Goal: Task Accomplishment & Management: Manage account settings

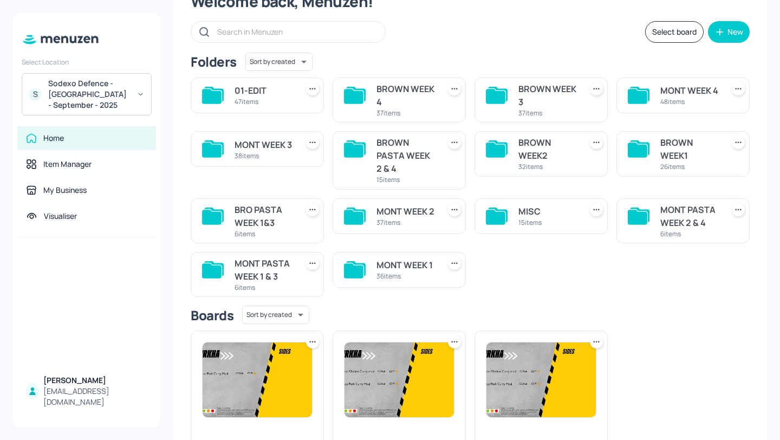
scroll to position [78, 0]
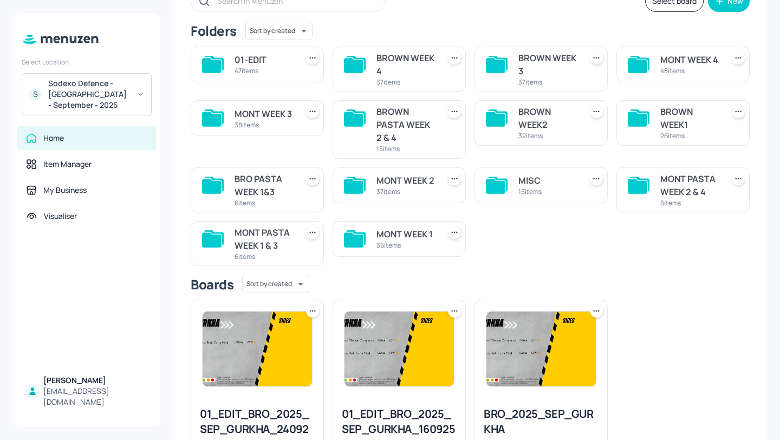
click at [419, 242] on div "36 items" at bounding box center [406, 245] width 59 height 9
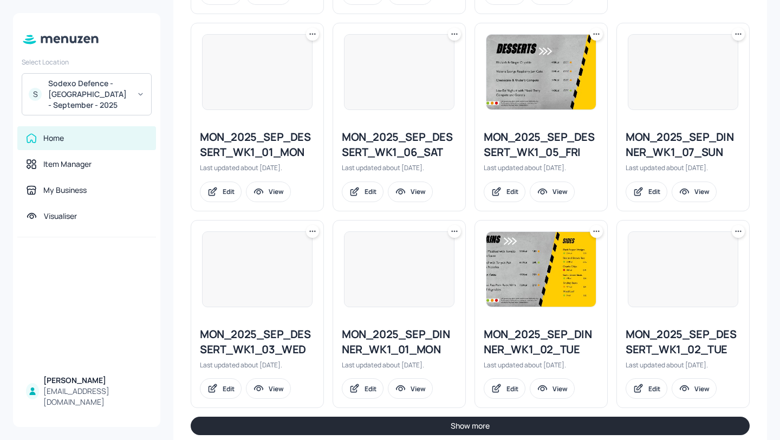
scroll to position [1154, 0]
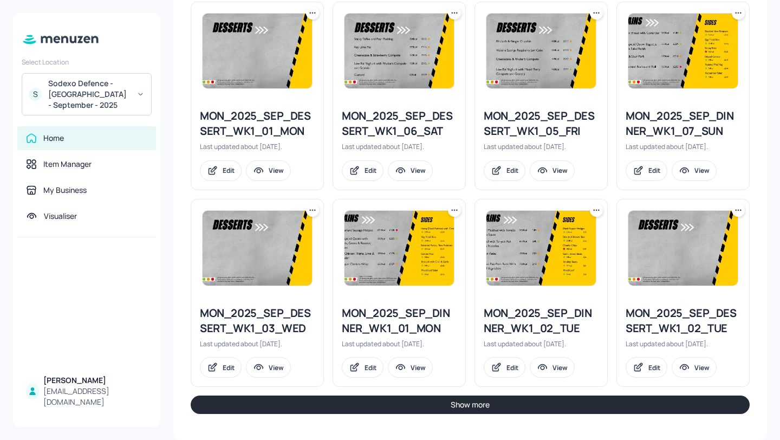
click at [504, 405] on button "Show more" at bounding box center [470, 404] width 559 height 18
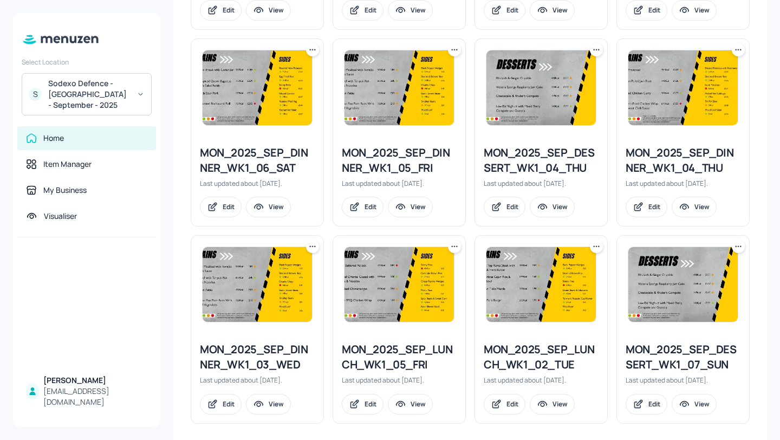
scroll to position [1708, 0]
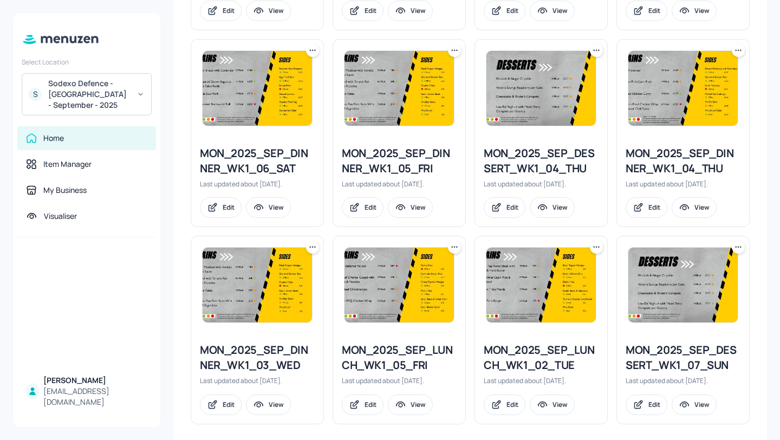
click at [764, 232] on div "My Dashboard MONT WEEK 1 Select board New Folders Sort by created id ​ No folde…" at bounding box center [470, 220] width 620 height 440
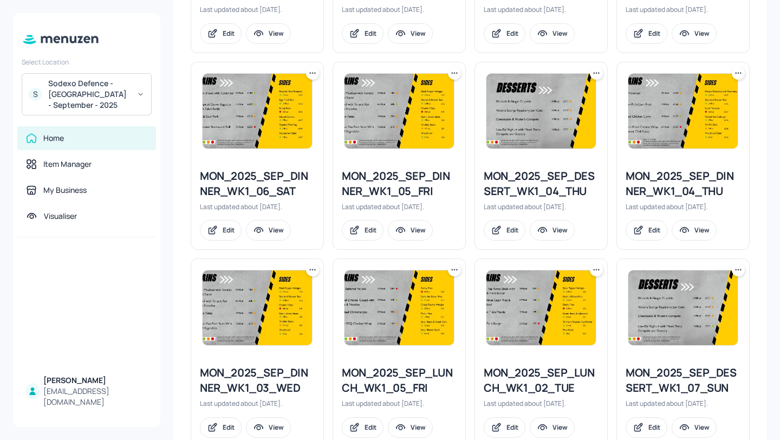
scroll to position [1716, 0]
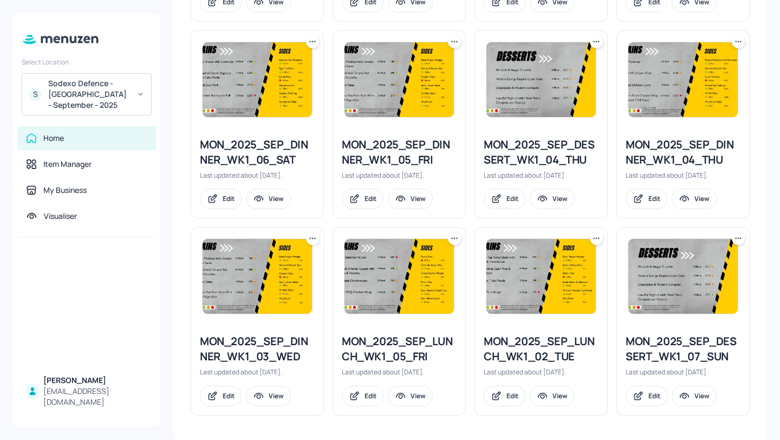
click at [594, 235] on icon at bounding box center [596, 238] width 11 height 11
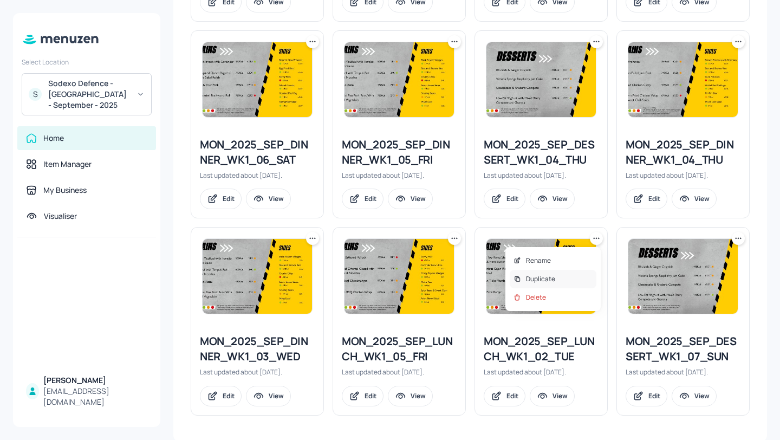
click at [533, 280] on p "Duplicate" at bounding box center [540, 279] width 29 height 10
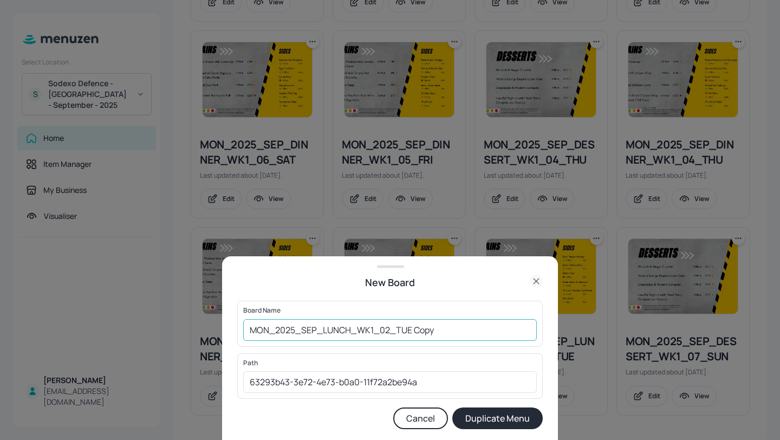
click at [245, 327] on input "MON_2025_SEP_LUNCH_WK1_02_TUE Copy" at bounding box center [390, 330] width 294 height 22
drag, startPoint x: 483, startPoint y: 333, endPoint x: 440, endPoint y: 328, distance: 42.5
click at [440, 328] on input "01EDIT-MON_2025_SEP_LUNCH_WK1_02_TUE Copy" at bounding box center [390, 330] width 294 height 22
type input "01EDIT-MON_2025_SEP_LUNCH_WK1_02_TUE-20251007"
click at [493, 414] on button "Duplicate Menu" at bounding box center [497, 418] width 90 height 22
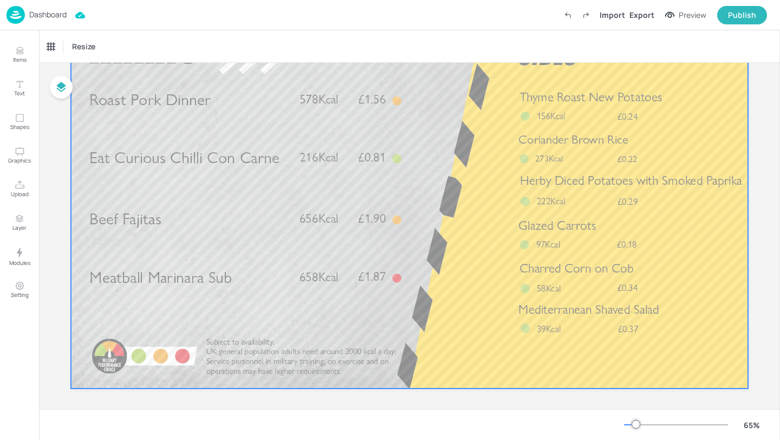
scroll to position [91, 0]
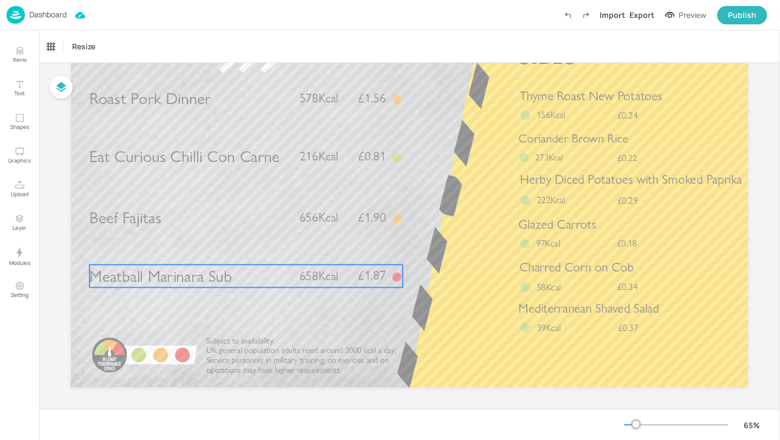
click at [223, 276] on span "Meatball Marinara Sub" at bounding box center [160, 276] width 142 height 20
click at [211, 276] on span "Meatball Marinara Sub" at bounding box center [160, 276] width 142 height 20
click at [66, 27] on div "Dashboard Import Export Preview Publish" at bounding box center [387, 15] width 761 height 30
click at [66, 48] on div "Meatball Marinara Sub" at bounding box center [81, 47] width 68 height 10
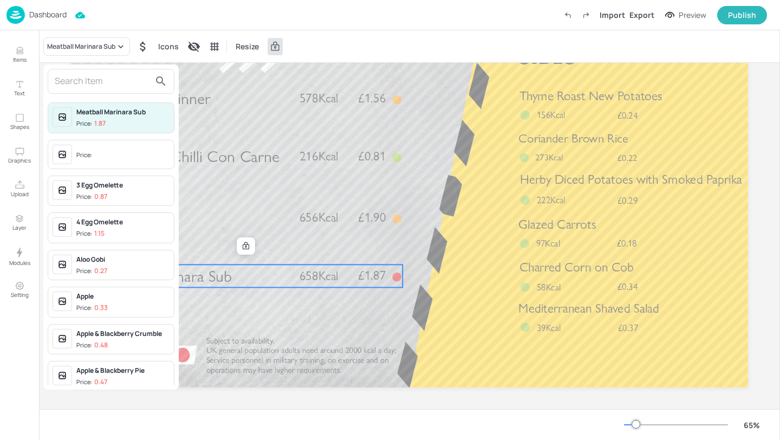
click at [92, 78] on input "text" at bounding box center [102, 81] width 95 height 17
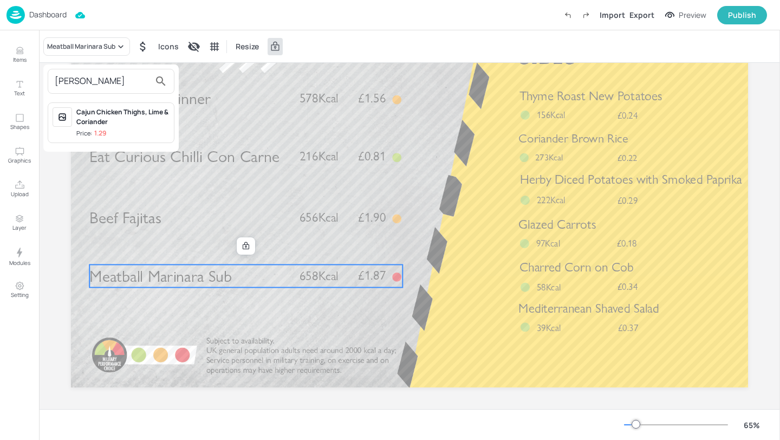
type input "cajun chi"
click at [116, 125] on div "Cajun Chicken Thighs, Lime & Coriander" at bounding box center [122, 117] width 93 height 20
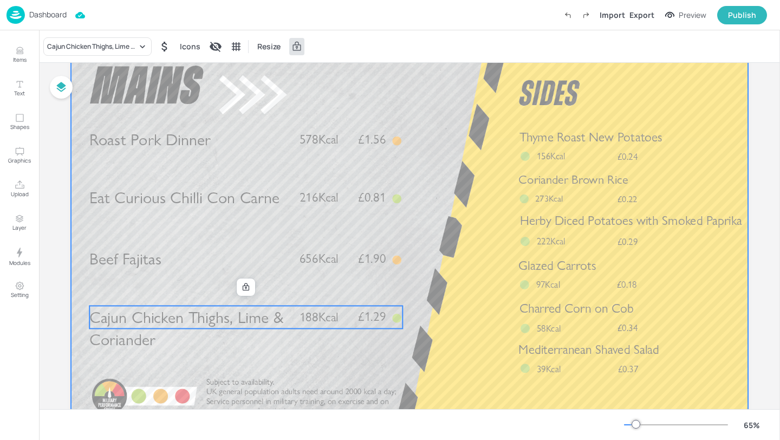
scroll to position [5, 0]
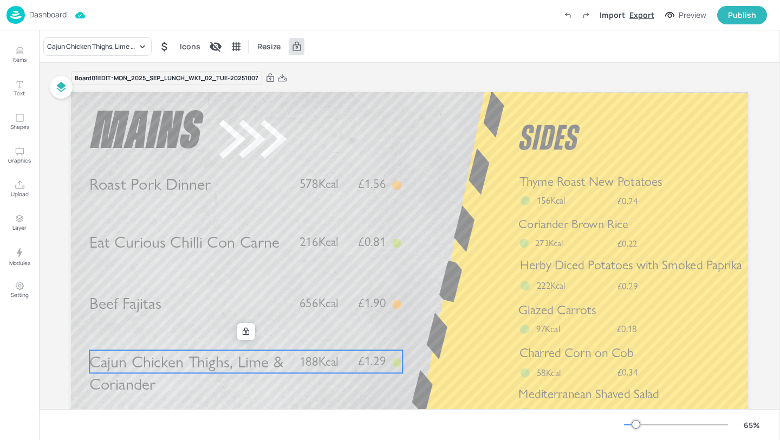
click at [647, 10] on div "Export" at bounding box center [642, 14] width 25 height 11
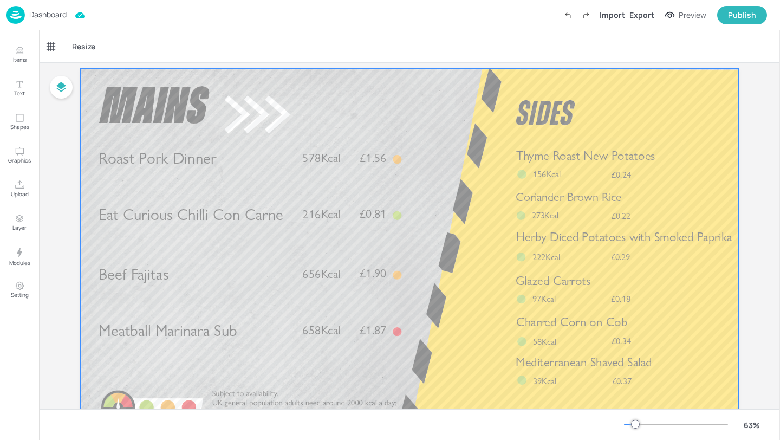
scroll to position [27, 0]
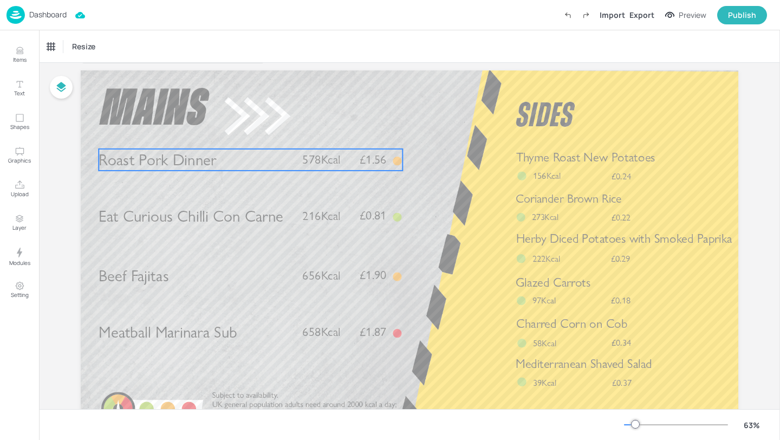
click at [223, 159] on p "Roast Pork Dinner" at bounding box center [196, 160] width 195 height 22
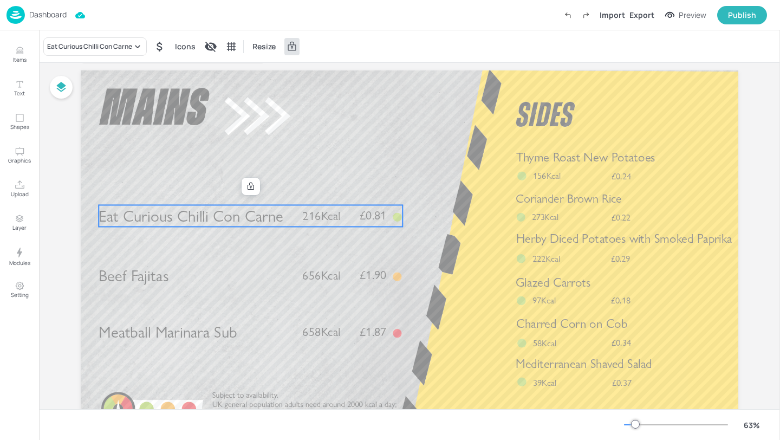
click at [227, 221] on span "Eat Curious Chilli Con Carne" at bounding box center [191, 215] width 185 height 19
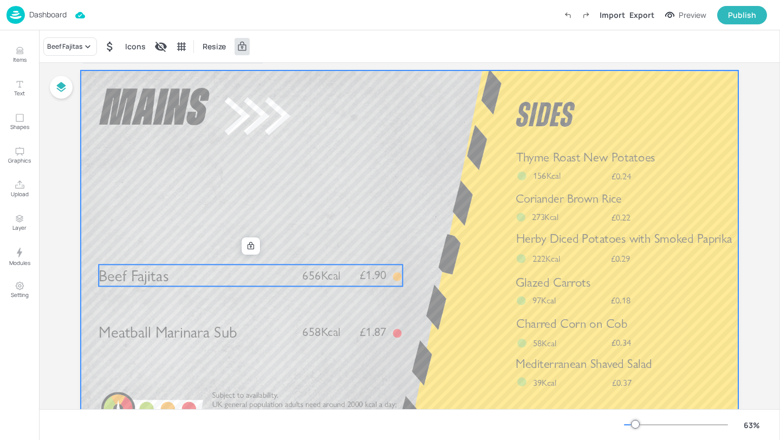
drag, startPoint x: 224, startPoint y: 271, endPoint x: 228, endPoint y: 172, distance: 98.7
click at [228, 70] on div "Beef Fajitas £1.90 656Kcal Meatball Marinara Sub £1.87 658Kcal Thyme Roast New …" at bounding box center [410, 70] width 658 height 0
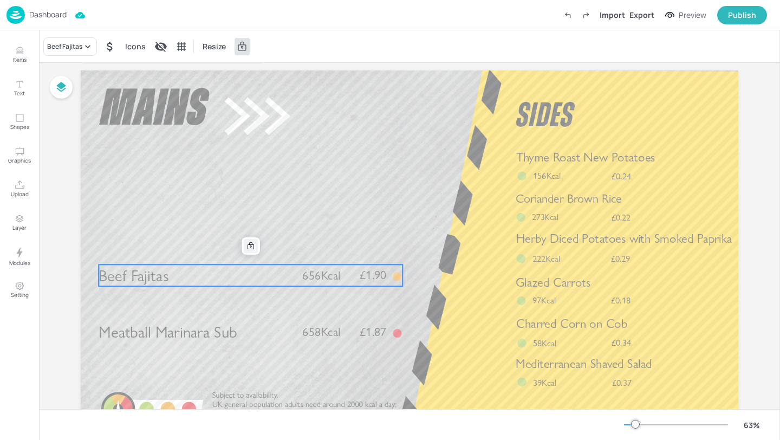
click at [250, 251] on div at bounding box center [251, 246] width 14 height 14
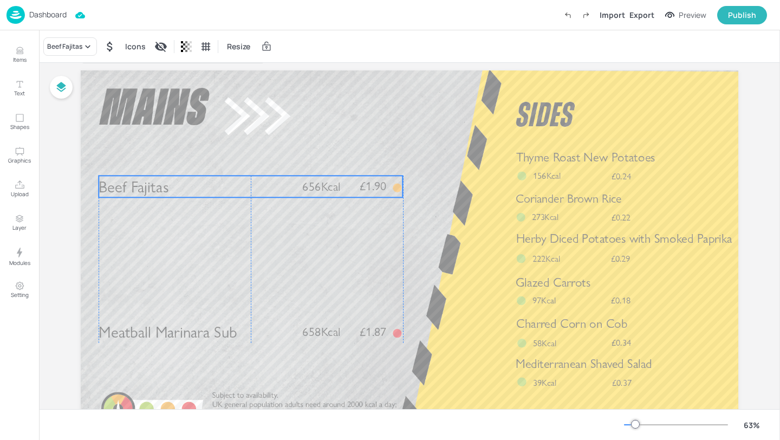
drag, startPoint x: 247, startPoint y: 269, endPoint x: 247, endPoint y: 180, distance: 88.9
click at [247, 180] on p "Beef Fajitas" at bounding box center [196, 187] width 195 height 22
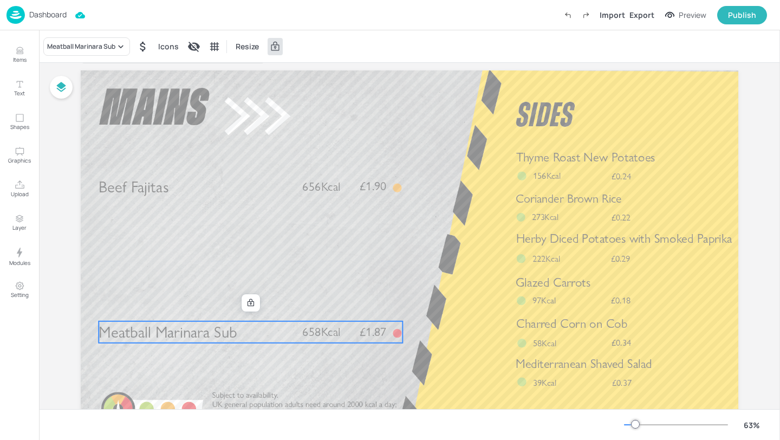
click at [238, 332] on p "Meatball Marinara Sub" at bounding box center [196, 332] width 195 height 22
click at [244, 306] on div at bounding box center [251, 303] width 14 height 14
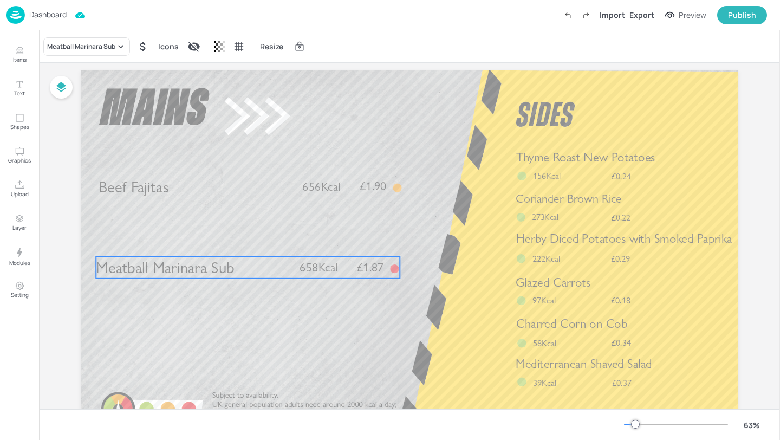
drag, startPoint x: 242, startPoint y: 326, endPoint x: 239, endPoint y: 261, distance: 64.5
click at [239, 261] on p "Meatball Marinara Sub" at bounding box center [193, 268] width 195 height 22
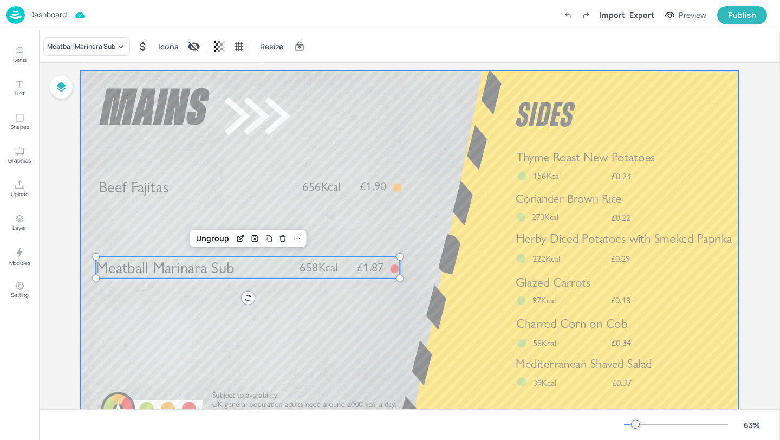
click at [436, 179] on div at bounding box center [410, 255] width 658 height 370
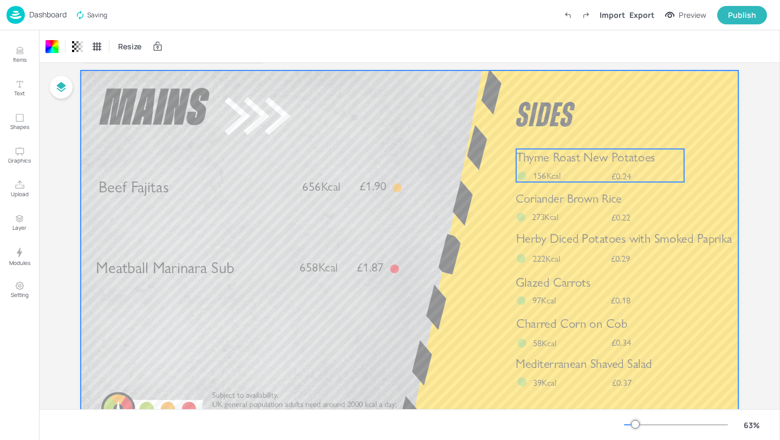
click at [592, 162] on span "Thyme Roast New Potatoes" at bounding box center [585, 157] width 139 height 15
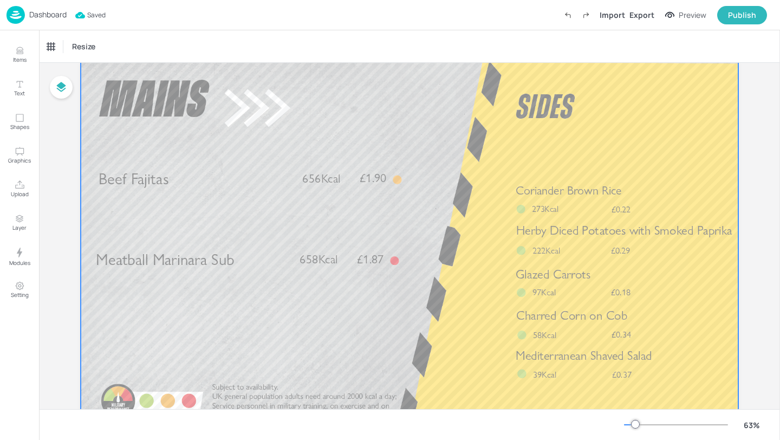
scroll to position [42, 0]
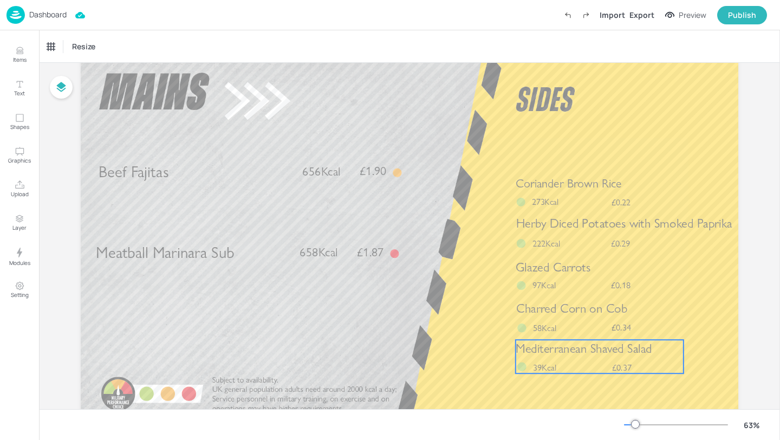
click at [579, 358] on div "Mediterranean Shaved Salad £0.37 39Kcal" at bounding box center [600, 357] width 168 height 34
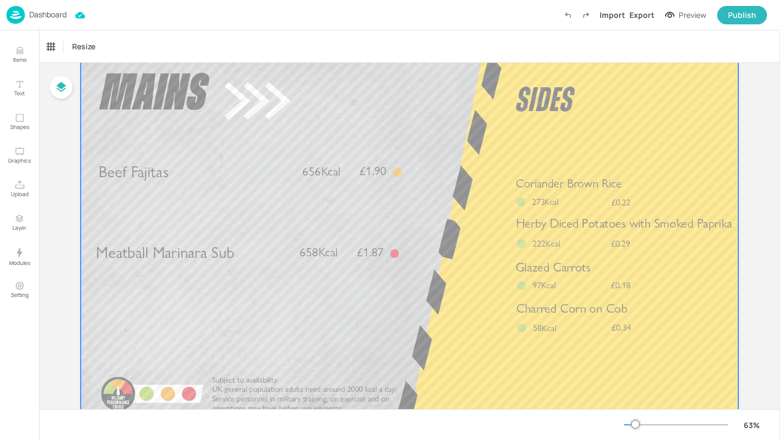
click at [583, 340] on div at bounding box center [410, 240] width 658 height 370
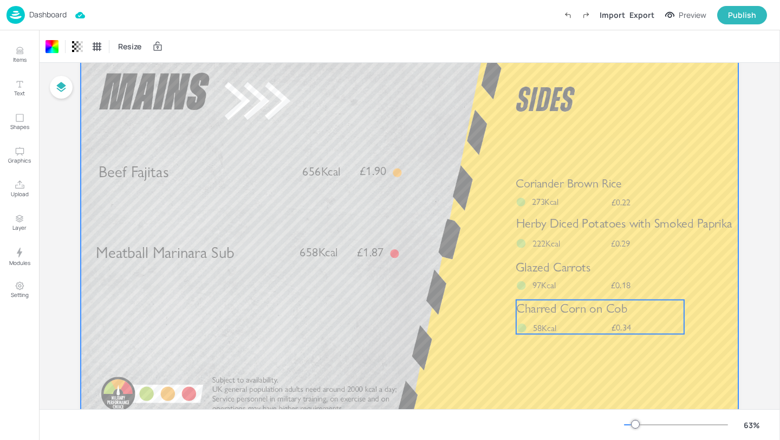
click at [579, 317] on div "Charred Corn on Cob £0.34 58Kcal" at bounding box center [600, 317] width 168 height 34
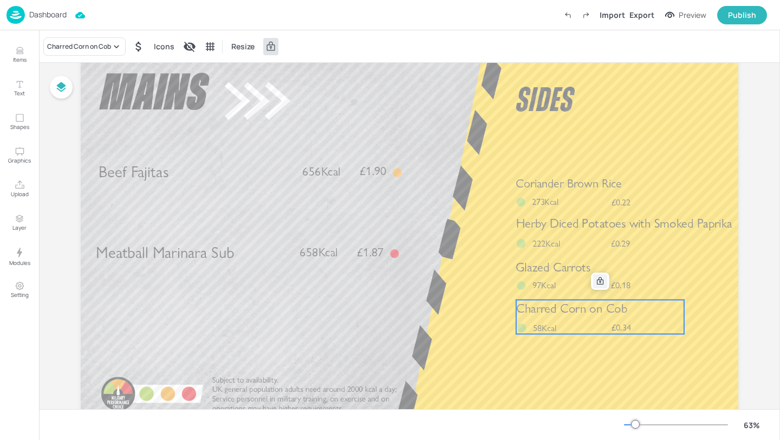
click at [596, 282] on icon at bounding box center [600, 281] width 9 height 9
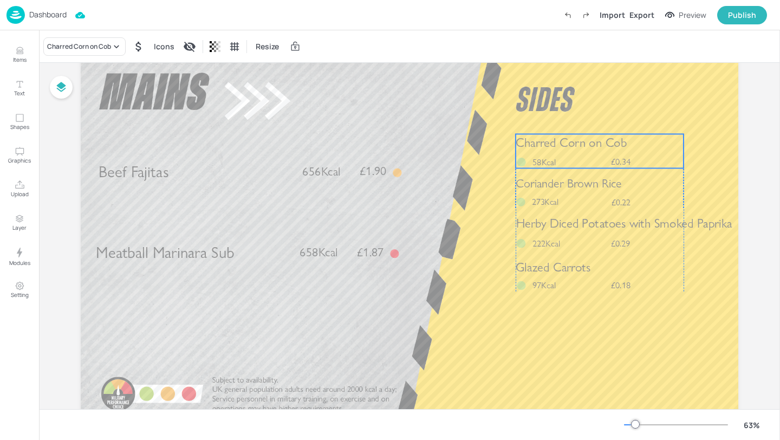
drag, startPoint x: 590, startPoint y: 327, endPoint x: 589, endPoint y: 161, distance: 165.8
click at [589, 161] on div "Charred Corn on Cob £0.34 58Kcal" at bounding box center [600, 151] width 168 height 34
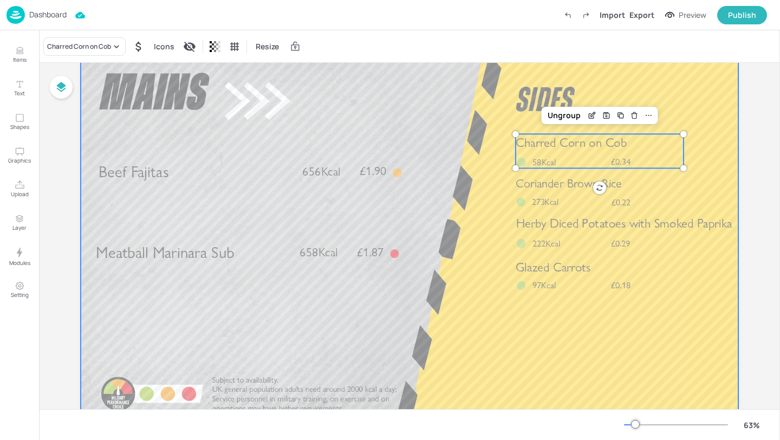
click at [554, 346] on div at bounding box center [410, 240] width 658 height 370
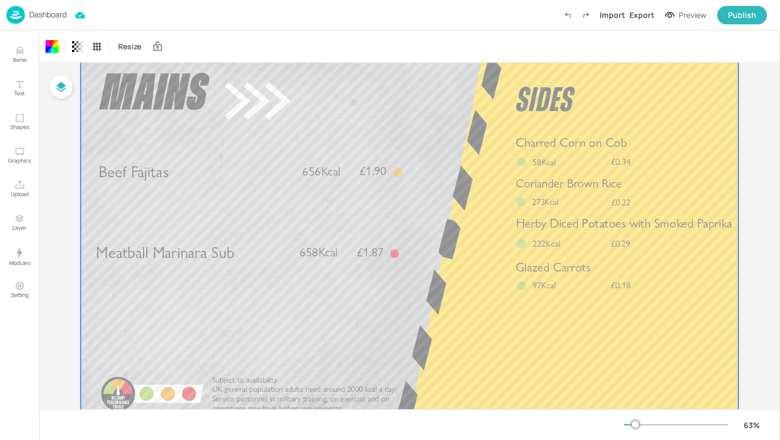
scroll to position [0, 0]
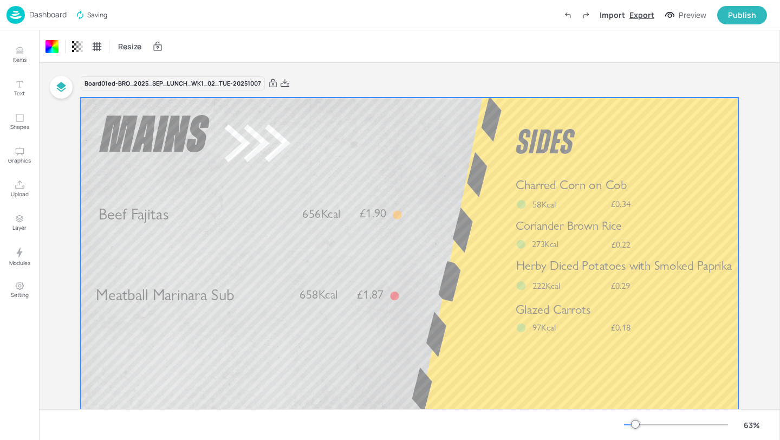
click at [651, 18] on div "Export" at bounding box center [642, 14] width 25 height 11
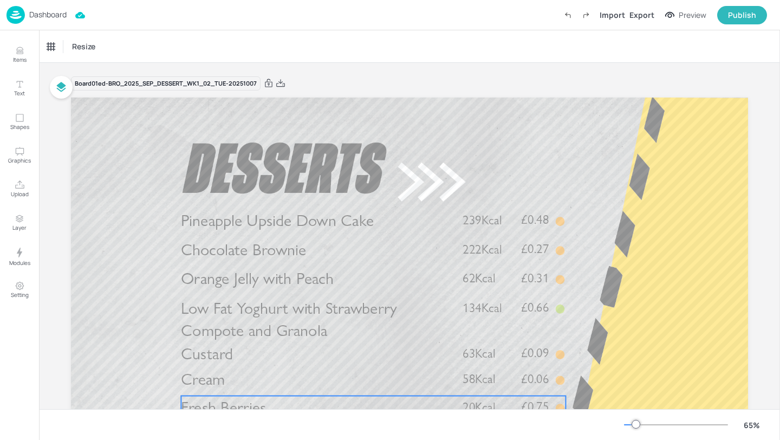
scroll to position [77, 0]
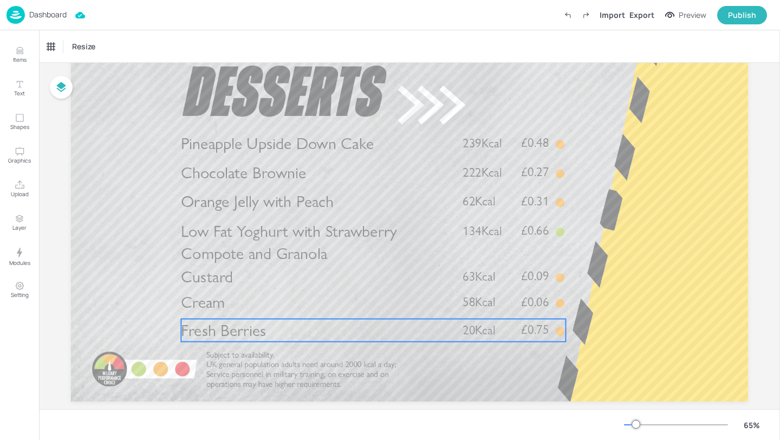
click at [382, 339] on p "Fresh Berries" at bounding box center [315, 330] width 269 height 23
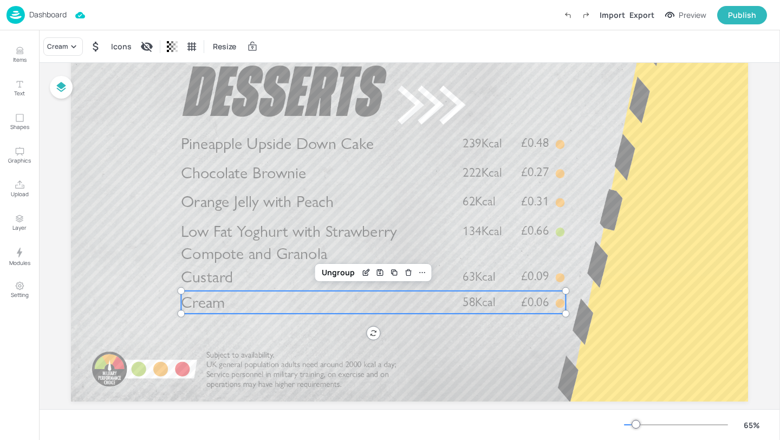
click at [372, 311] on p "Cream" at bounding box center [315, 302] width 269 height 23
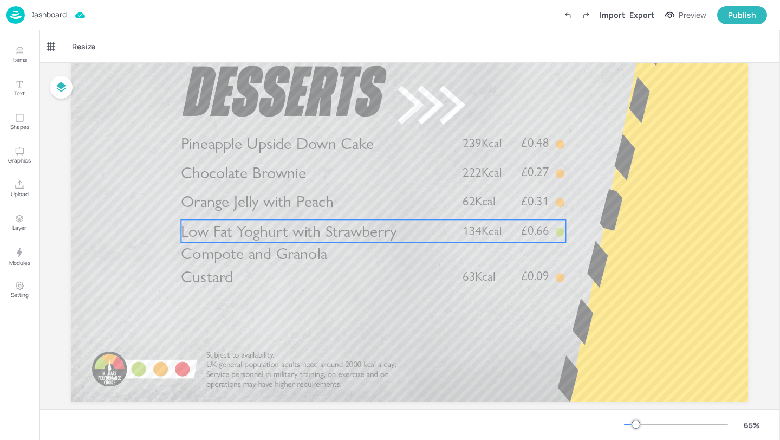
scroll to position [0, 0]
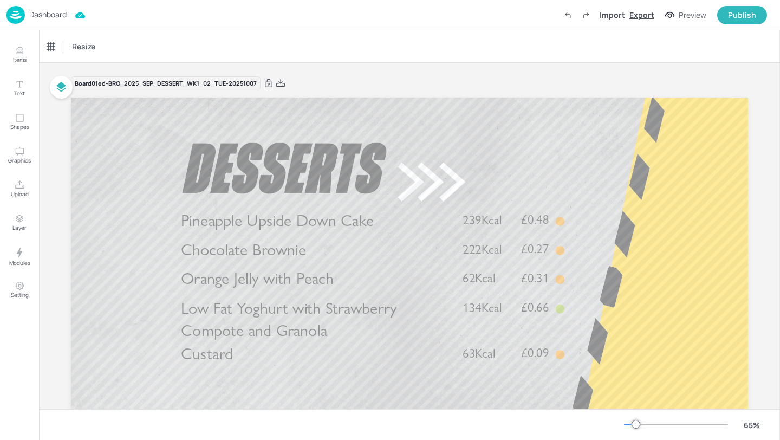
click at [643, 14] on div "Export" at bounding box center [642, 14] width 25 height 11
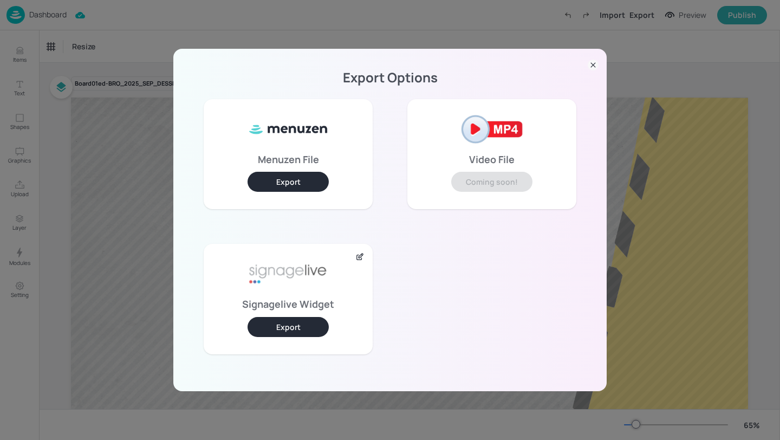
click at [306, 316] on div "Signagelive Widget Export" at bounding box center [288, 299] width 169 height 110
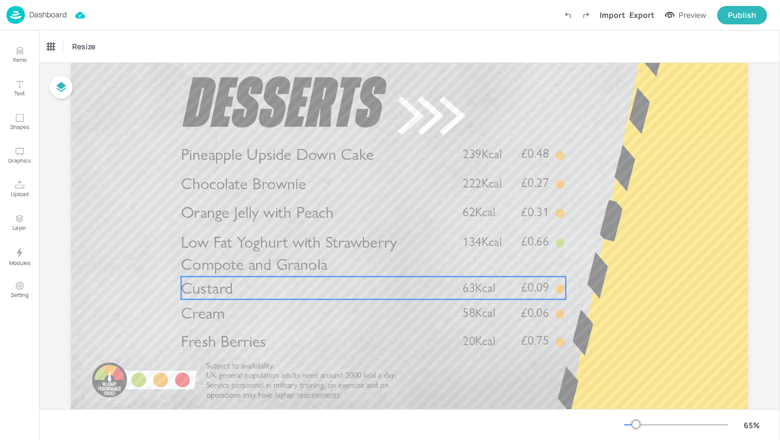
scroll to position [64, 0]
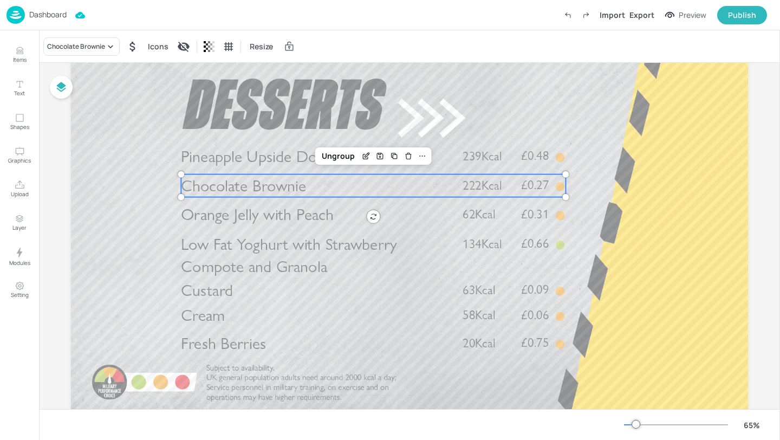
click at [319, 191] on p "Chocolate Brownie" at bounding box center [315, 185] width 269 height 23
click at [99, 53] on div "Chocolate Brownie" at bounding box center [81, 46] width 76 height 18
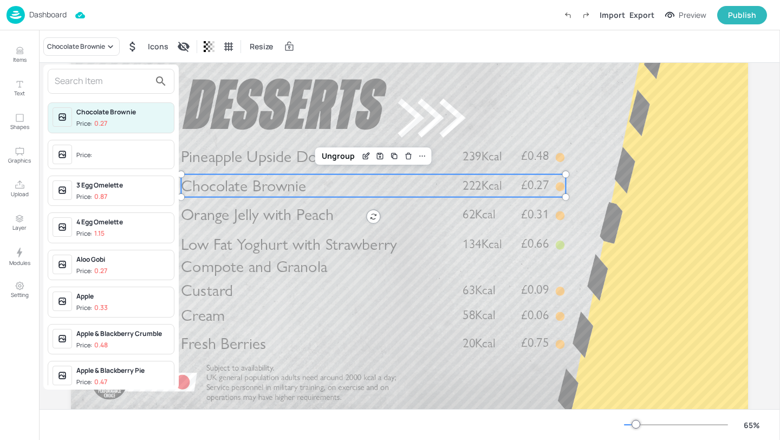
click at [98, 77] on input "text" at bounding box center [102, 81] width 95 height 17
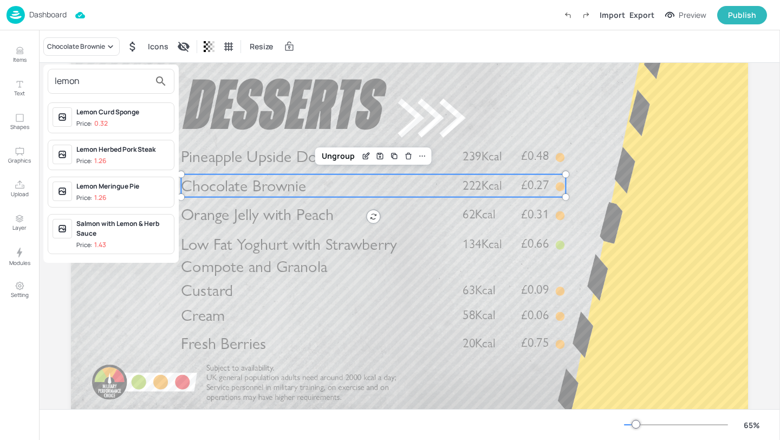
type input "lemon"
click at [147, 190] on div "Lemon Meringue Pie" at bounding box center [122, 186] width 93 height 10
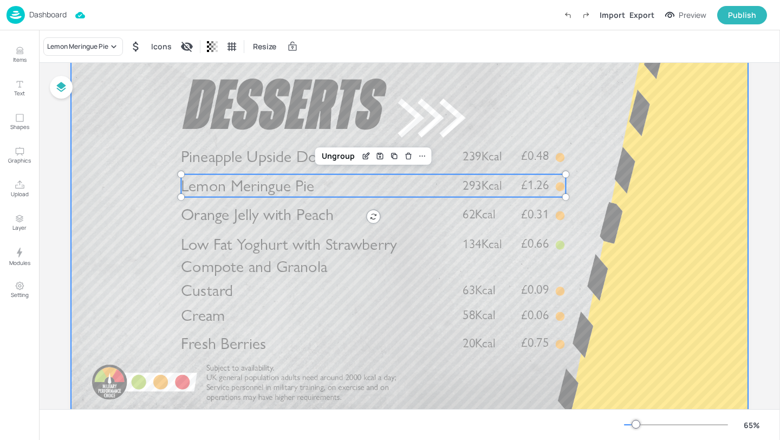
scroll to position [0, 0]
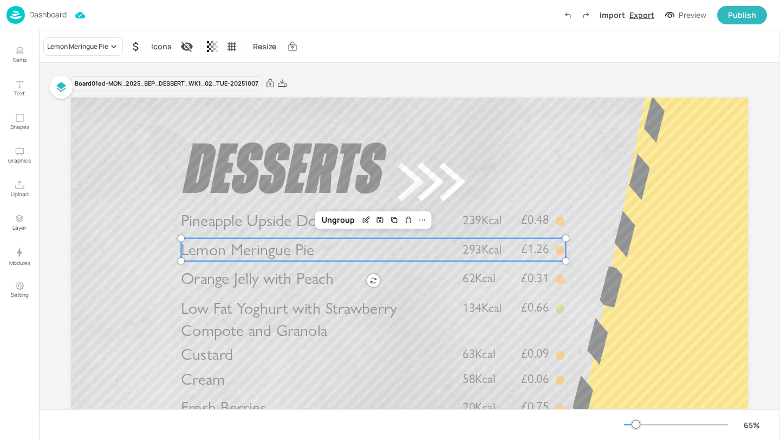
click at [638, 17] on div "Export" at bounding box center [642, 14] width 25 height 11
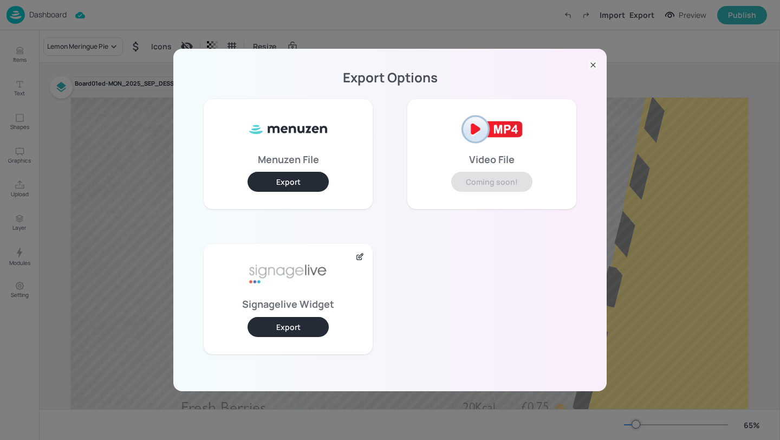
click at [262, 334] on button "Export" at bounding box center [288, 327] width 81 height 20
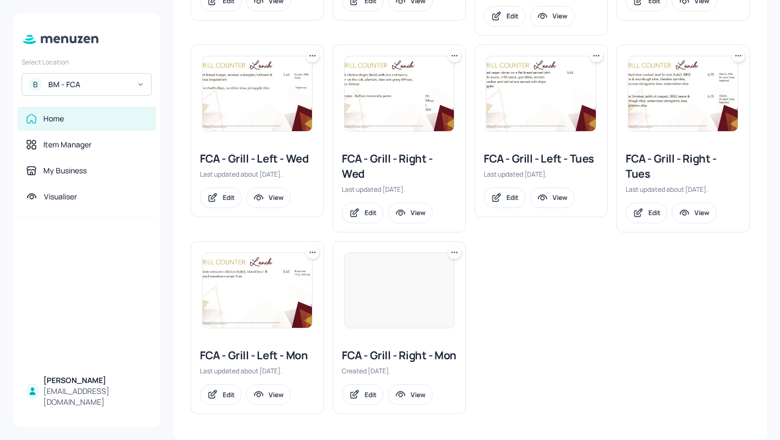
scroll to position [371, 0]
click at [531, 151] on div "FCA - Grill - Left - Tues" at bounding box center [541, 158] width 115 height 15
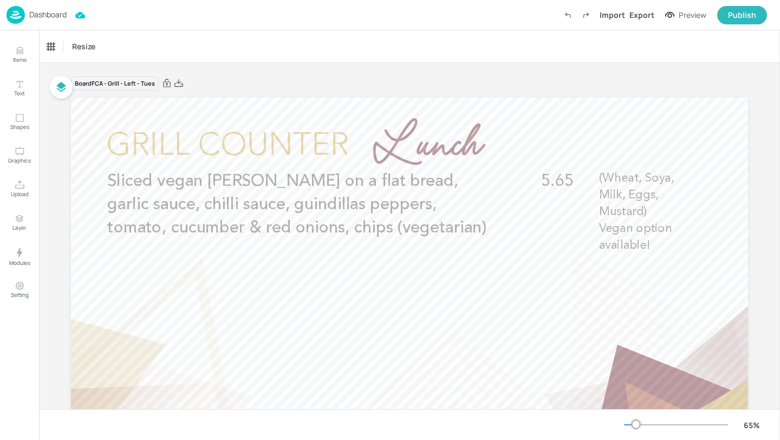
click at [42, 21] on div "Dashboard" at bounding box center [37, 15] width 60 height 18
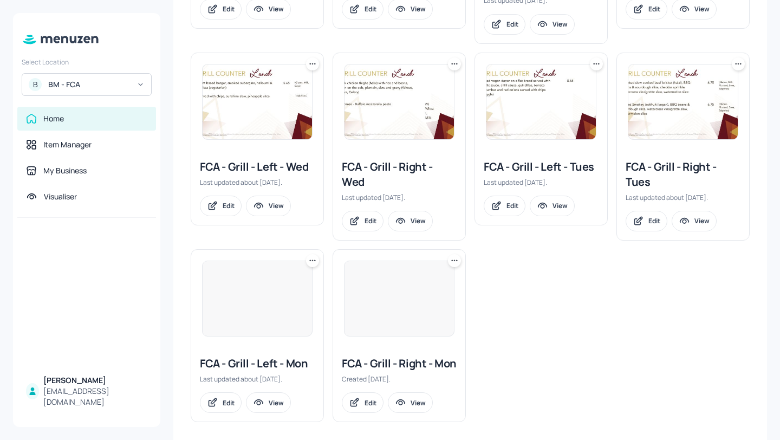
scroll to position [371, 0]
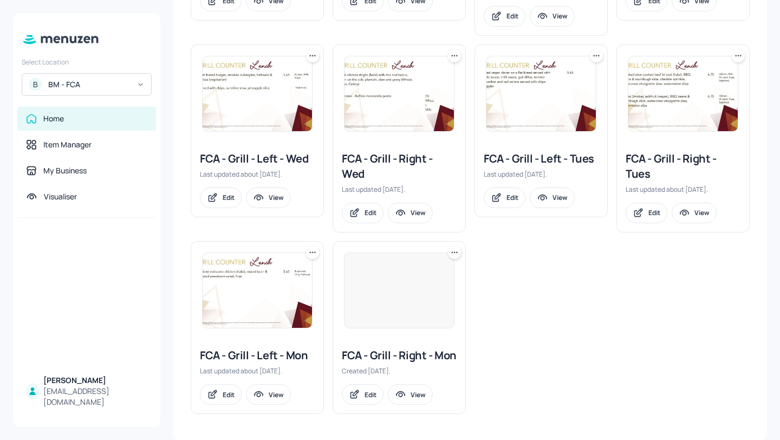
click at [653, 151] on div "FCA - Grill - Right - Tues" at bounding box center [683, 166] width 115 height 30
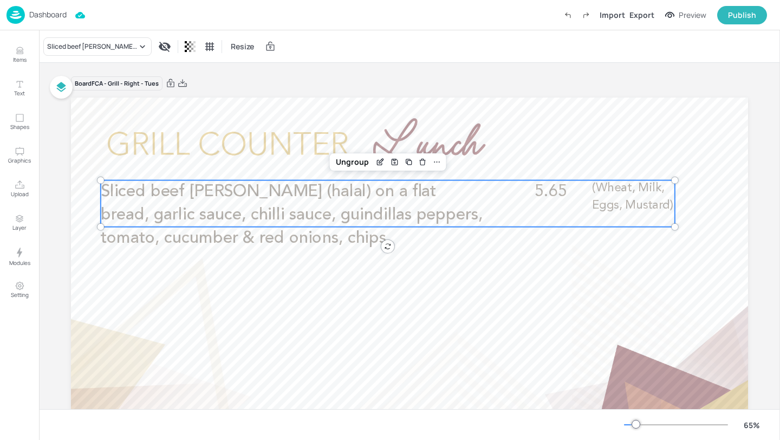
click at [206, 213] on span "Sliced beef doner (halal) on a flat bread, garlic sauce, chilli sauce, guindill…" at bounding box center [292, 214] width 382 height 63
click at [56, 12] on p "Dashboard" at bounding box center [47, 15] width 37 height 8
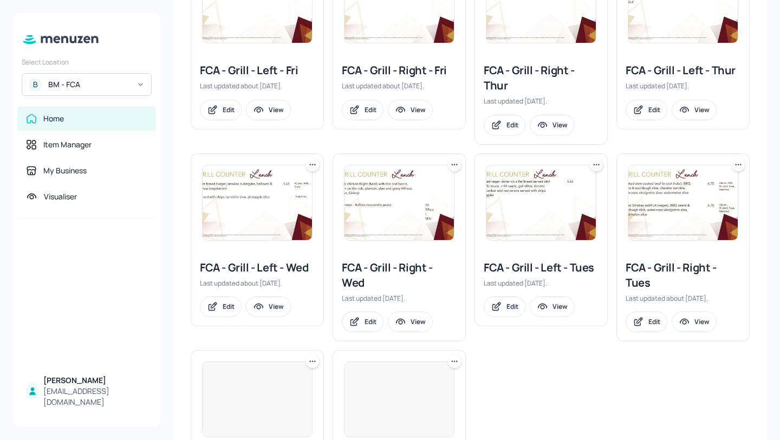
scroll to position [371, 0]
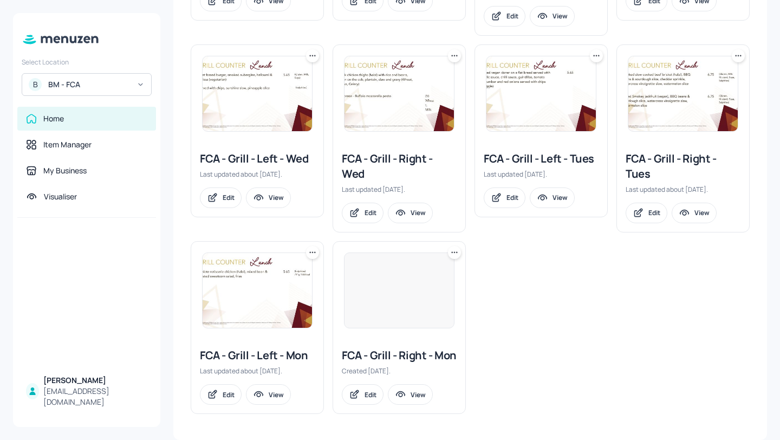
click at [583, 151] on div "FCA - Grill - Left - Tues" at bounding box center [541, 158] width 115 height 15
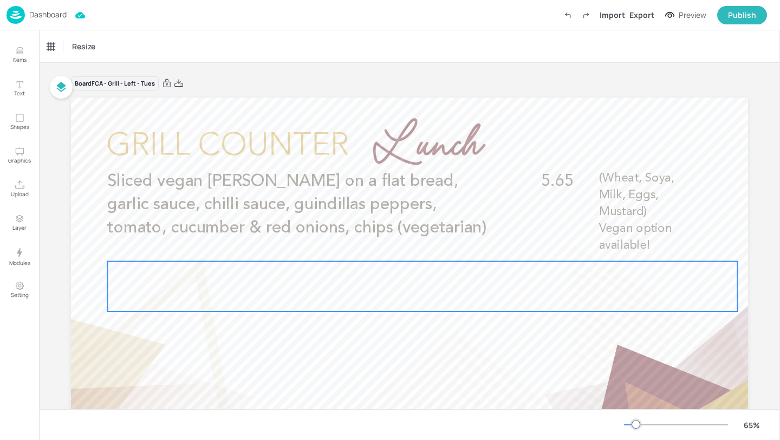
scroll to position [24, 0]
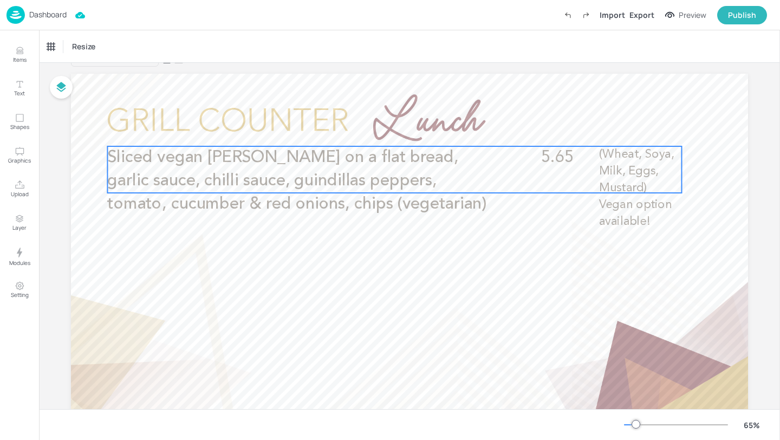
click at [425, 171] on p "Sliced vegan doner on a flat bread, garlic sauce, chilli sauce, guindillas pepp…" at bounding box center [298, 181] width 383 height 70
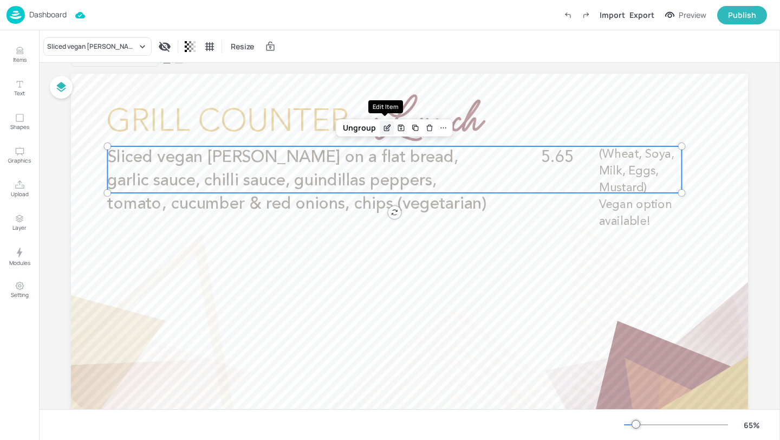
click at [386, 128] on icon "Edit Item" at bounding box center [388, 127] width 4 height 4
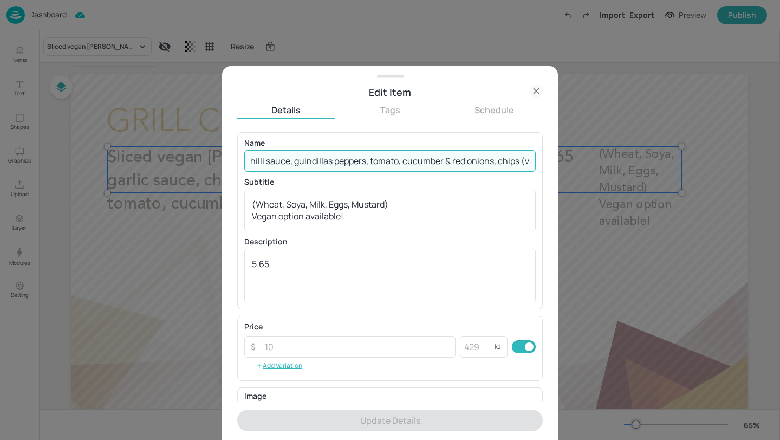
drag, startPoint x: 246, startPoint y: 163, endPoint x: 645, endPoint y: 173, distance: 398.9
click at [644, 172] on div "Edit Item Details Tags Schedule Name Sliced vegan doner on a flat bread, garlic…" at bounding box center [390, 220] width 780 height 440
paste input "Vegetarian Philly cheesesteak- soft strips of vegan ‘beef’ with green peppers &…"
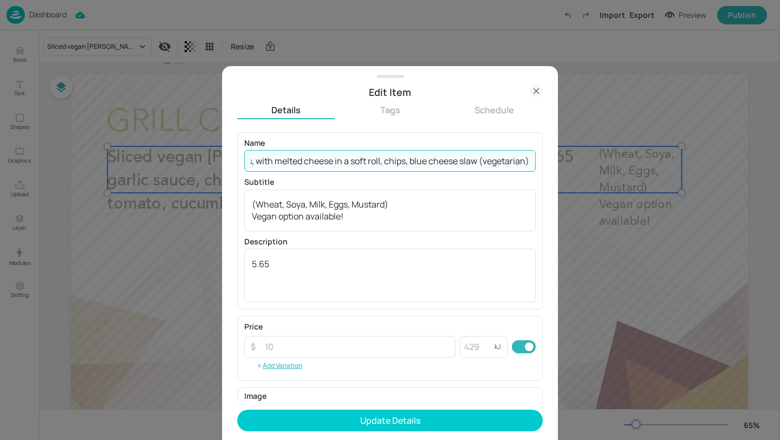
type input "Vegetarian Philly cheesesteak- soft strips of vegan ‘beef’ with green peppers &…"
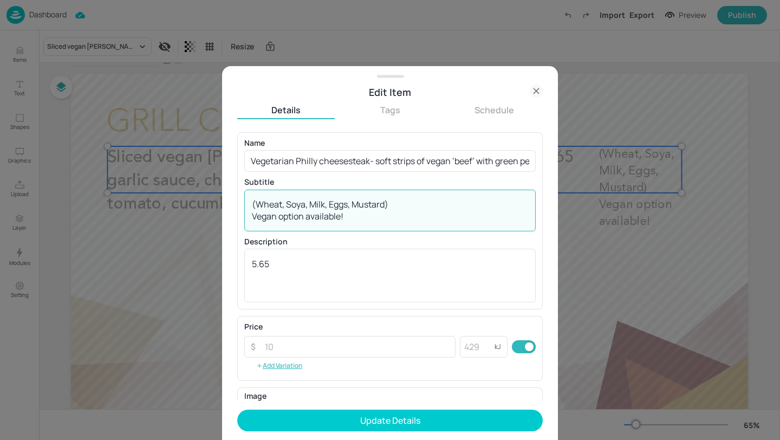
drag, startPoint x: 346, startPoint y: 217, endPoint x: 63, endPoint y: 114, distance: 300.4
click at [63, 114] on div "Edit Item Details Tags Schedule Name Vegetarian Philly cheesesteak- soft strips…" at bounding box center [390, 220] width 780 height 440
paste textarea "Mustard, Soya, Wheat, Milk, Sulphites)"
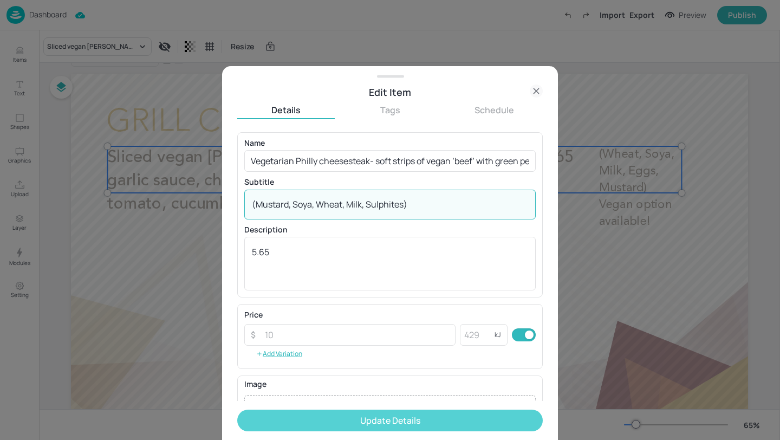
type textarea "(Mustard, Soya, Wheat, Milk, Sulphites)"
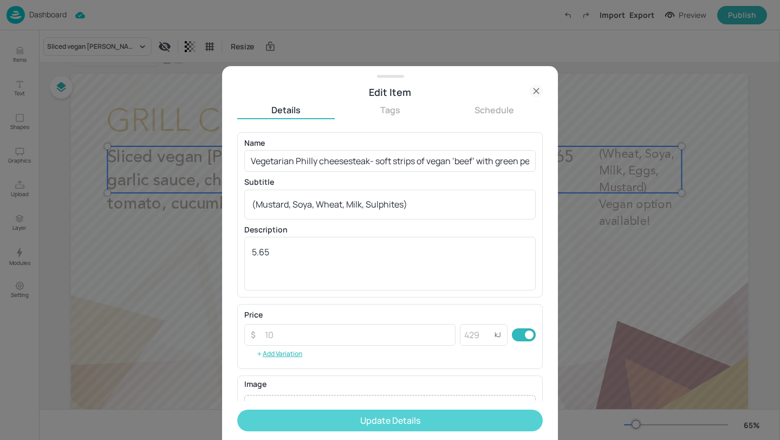
click at [306, 423] on button "Update Details" at bounding box center [390, 421] width 306 height 22
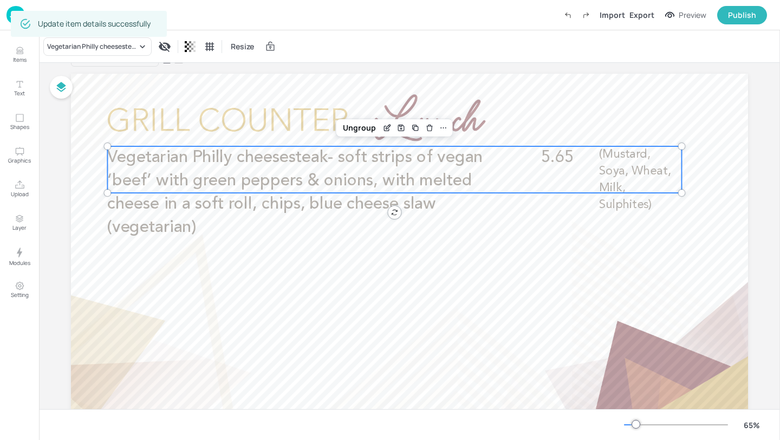
click at [17, 5] on div "Dashboard Import Export Preview Publish" at bounding box center [387, 15] width 761 height 30
click at [20, 8] on div "Update item details successfully" at bounding box center [89, 24] width 156 height 33
click at [20, 6] on img at bounding box center [16, 15] width 18 height 18
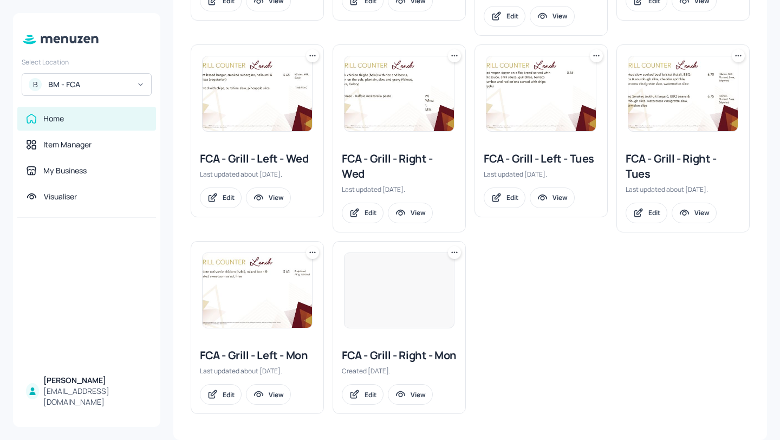
scroll to position [371, 0]
click at [575, 151] on div "FCA - Grill - Left - Tues" at bounding box center [541, 158] width 115 height 15
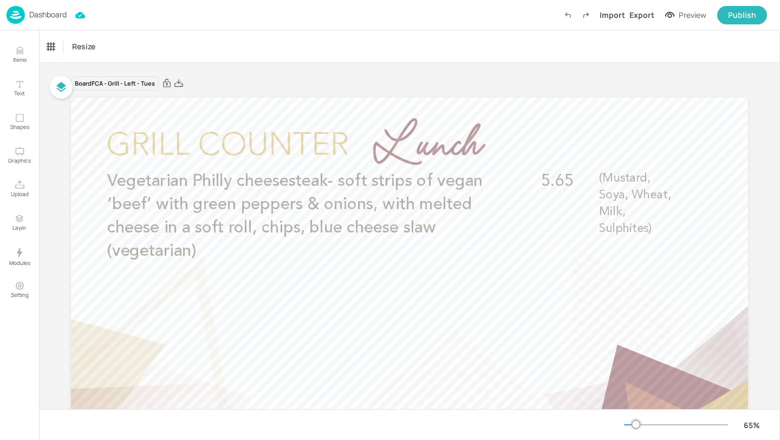
click at [51, 11] on p "Dashboard" at bounding box center [47, 15] width 37 height 8
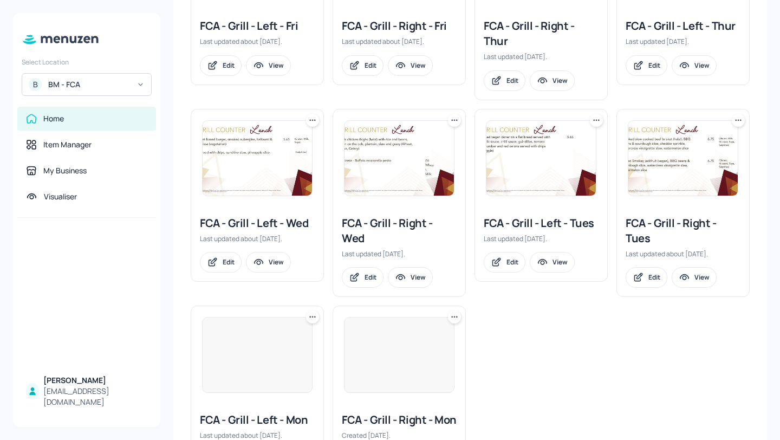
scroll to position [371, 0]
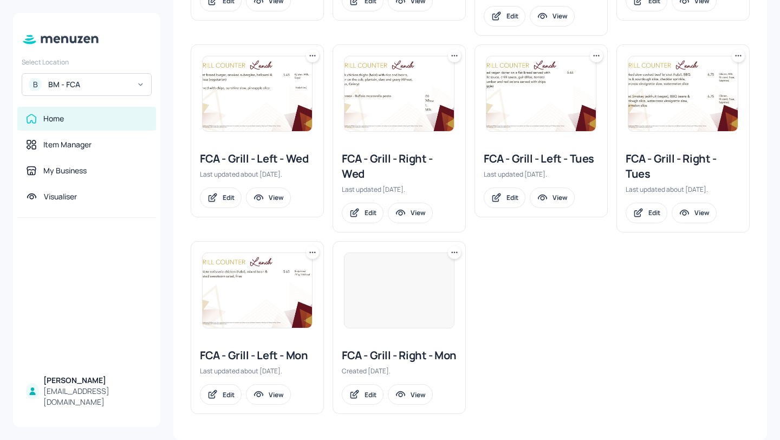
click at [684, 151] on div "FCA - Grill - Right - Tues" at bounding box center [683, 166] width 115 height 30
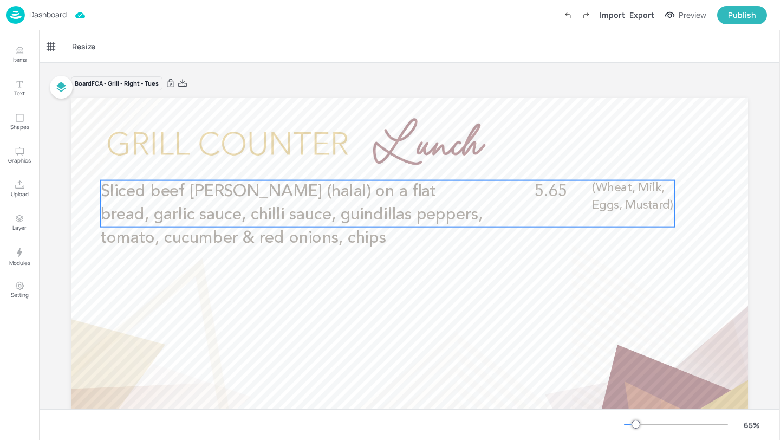
click at [451, 186] on p "Sliced beef doner (halal) on a flat bread, garlic sauce, chilli sauce, guindill…" at bounding box center [292, 215] width 383 height 70
click at [379, 161] on icon "Edit Item" at bounding box center [381, 161] width 4 height 4
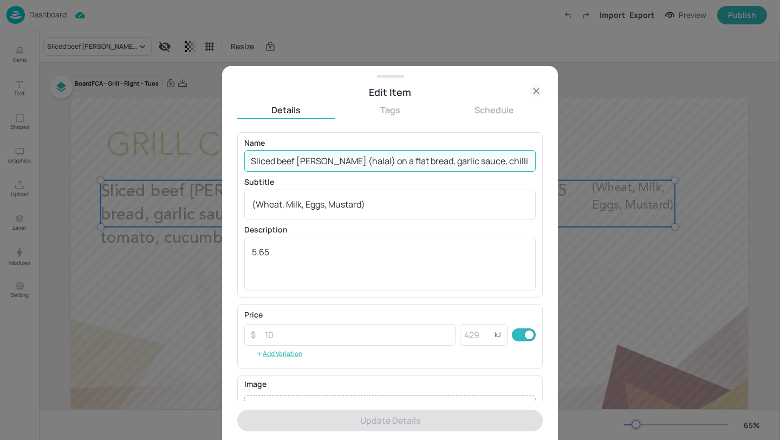
scroll to position [0, 212]
drag, startPoint x: 252, startPoint y: 159, endPoint x: 780, endPoint y: 139, distance: 528.1
click at [780, 139] on div "Edit Item Details Tags Schedule Name Sliced beef doner (halal) on a flat bread,…" at bounding box center [390, 220] width 780 height 440
drag, startPoint x: 524, startPoint y: 161, endPoint x: 232, endPoint y: 135, distance: 293.2
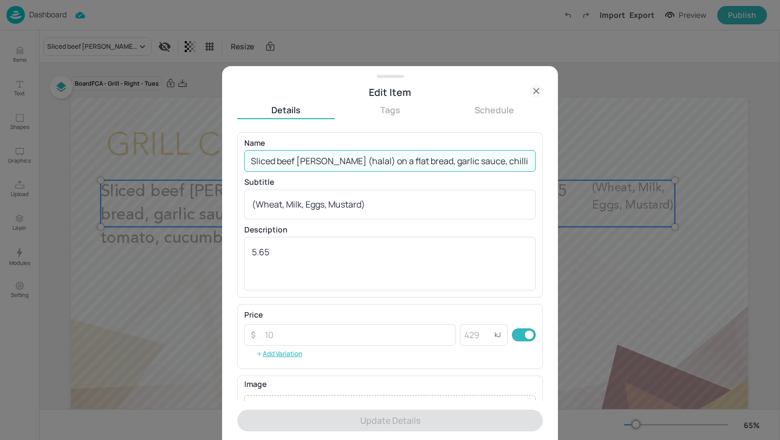
click at [232, 135] on div "Edit Item Details Tags Schedule Name Sliced beef doner (halal) on a flat bread,…" at bounding box center [390, 253] width 336 height 374
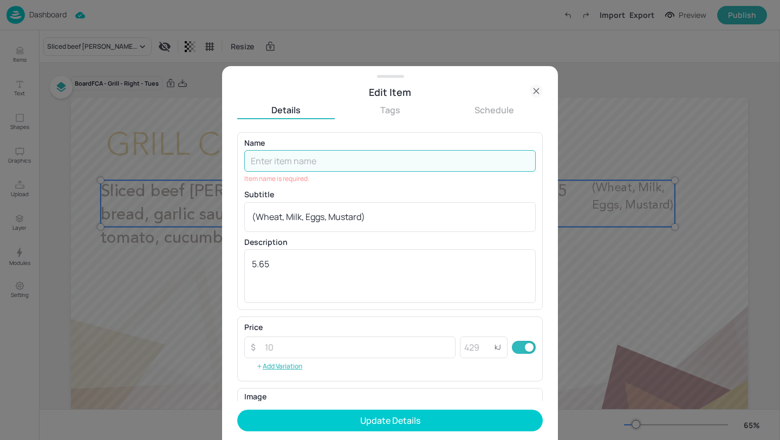
paste input "Philly cheesesteak- soft strips of beef (halal) with green peppers & onions, me…"
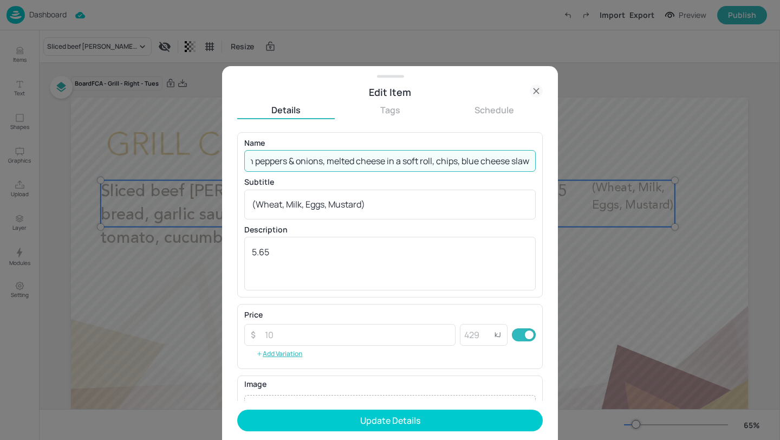
type input "Philly cheesesteak- soft strips of beef (halal) with green peppers & onions, me…"
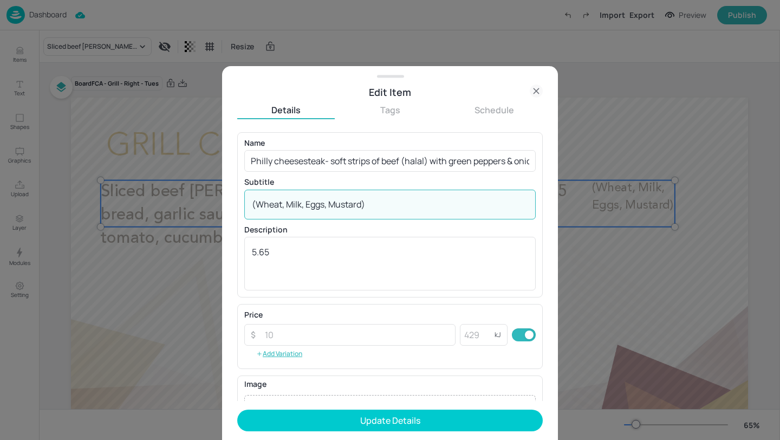
drag, startPoint x: 417, startPoint y: 206, endPoint x: 421, endPoint y: 173, distance: 33.3
click at [421, 173] on div "Name Philly cheesesteak- soft strips of beef (halal) with green peppers & onion…" at bounding box center [389, 214] width 291 height 151
paste textarea "Mustard, Milk, Wheat, Sulphites"
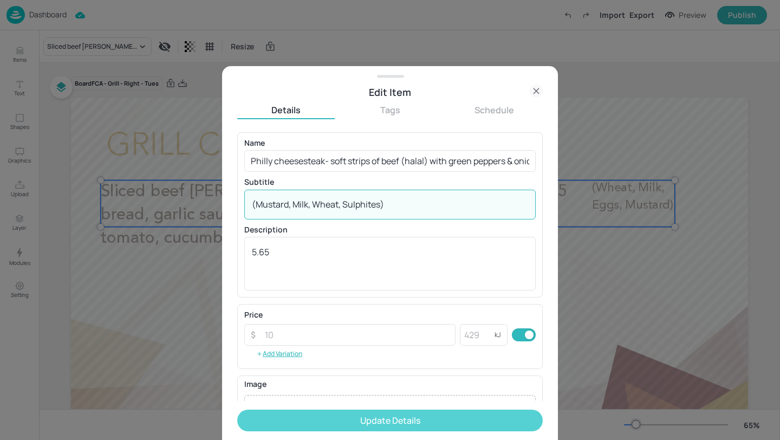
type textarea "(Mustard, Milk, Wheat, Sulphites)"
click at [386, 411] on button "Update Details" at bounding box center [390, 421] width 306 height 22
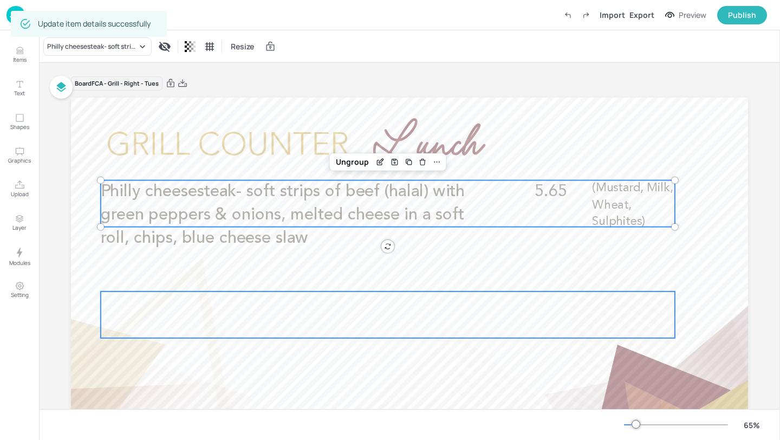
click at [476, 318] on div at bounding box center [388, 314] width 574 height 47
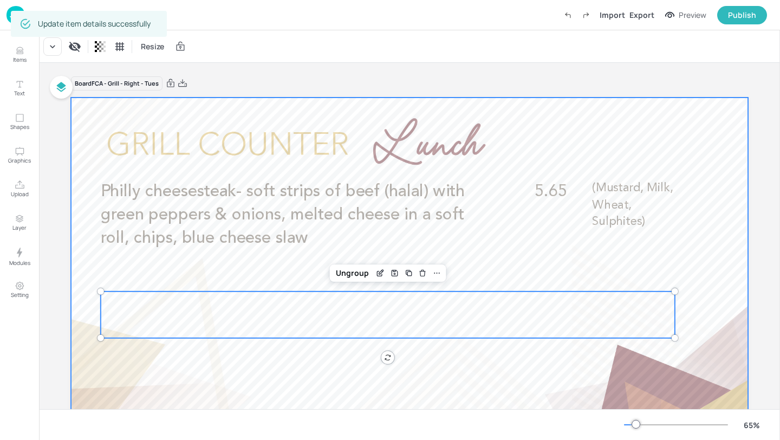
click at [530, 117] on div at bounding box center [409, 288] width 677 height 381
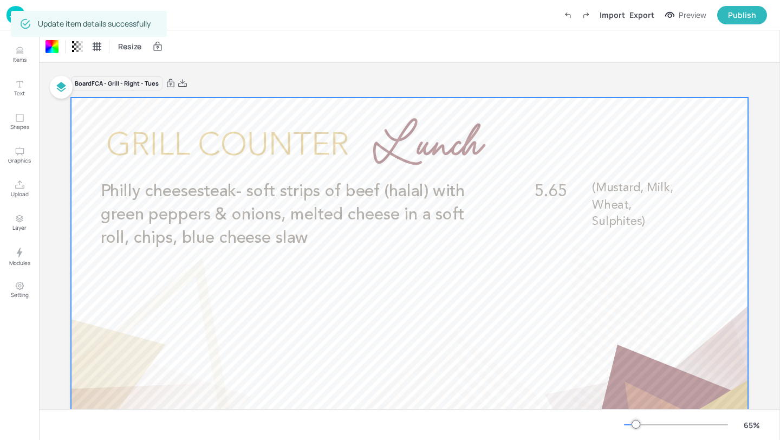
click at [533, 77] on div "Board FCA - Grill - Right - Tues" at bounding box center [409, 83] width 677 height 15
click at [15, 13] on img at bounding box center [16, 15] width 18 height 18
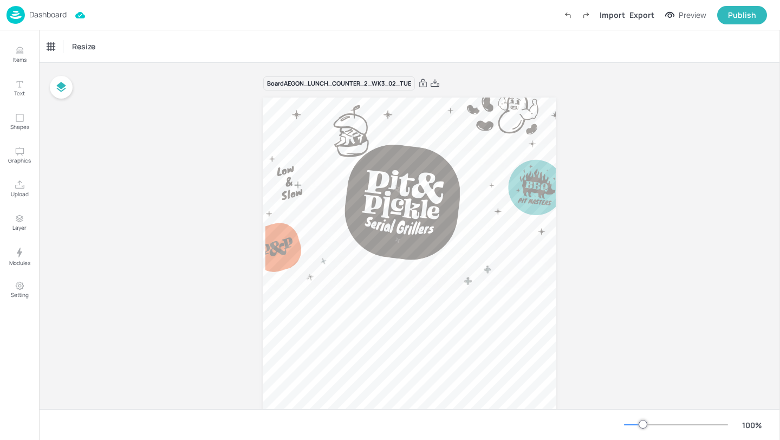
click at [72, 13] on div "Dashboard Import Export Preview Publish" at bounding box center [387, 15] width 761 height 30
click at [55, 13] on p "Dashboard" at bounding box center [47, 15] width 37 height 8
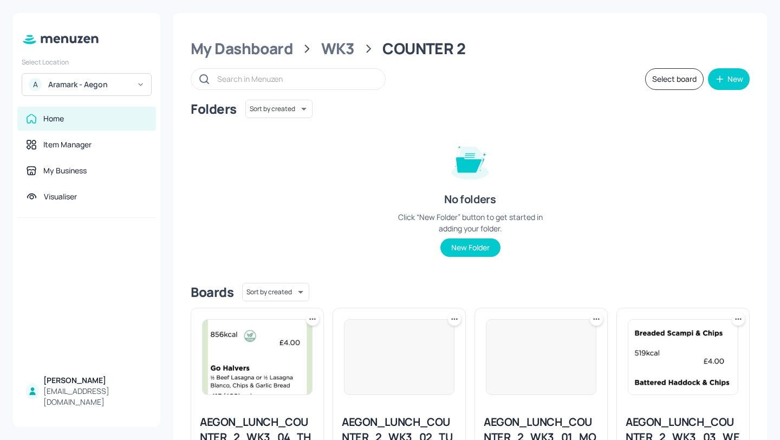
click at [94, 79] on div "A Aramark - Aegon" at bounding box center [87, 84] width 130 height 23
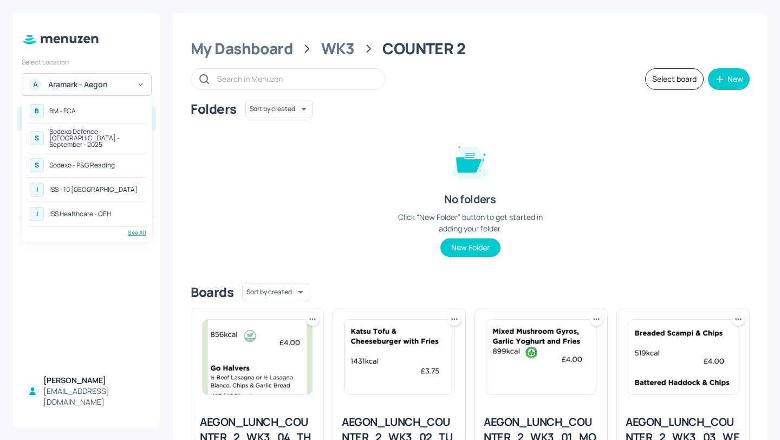
click at [120, 204] on div "I ISS Healthcare - QEH" at bounding box center [86, 214] width 119 height 20
click at [119, 204] on div "I ISS Healthcare - QEH" at bounding box center [86, 214] width 119 height 20
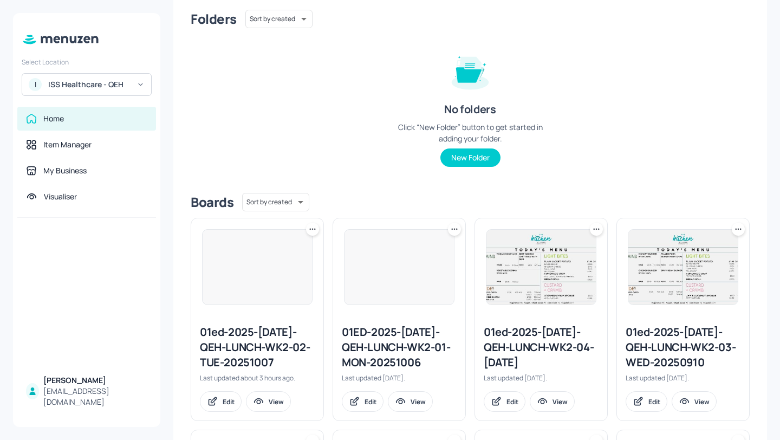
scroll to position [96, 0]
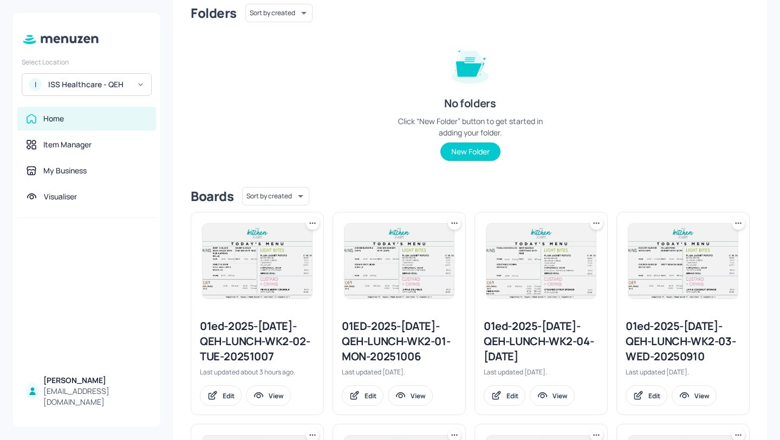
click at [547, 331] on div "01ed-2025-[DATE]-QEH-LUNCH-WK2-04-[DATE]" at bounding box center [541, 342] width 115 height 46
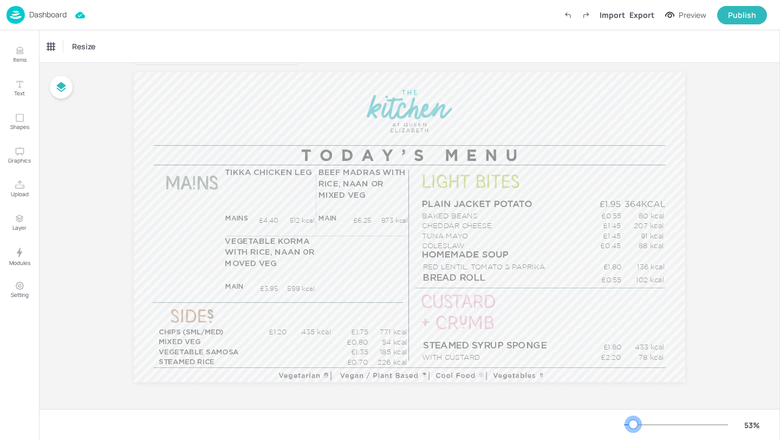
scroll to position [14, 0]
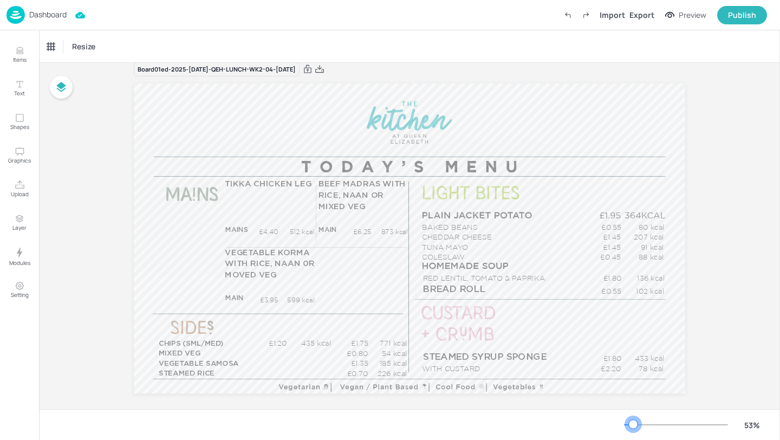
click at [633, 426] on div at bounding box center [633, 424] width 9 height 9
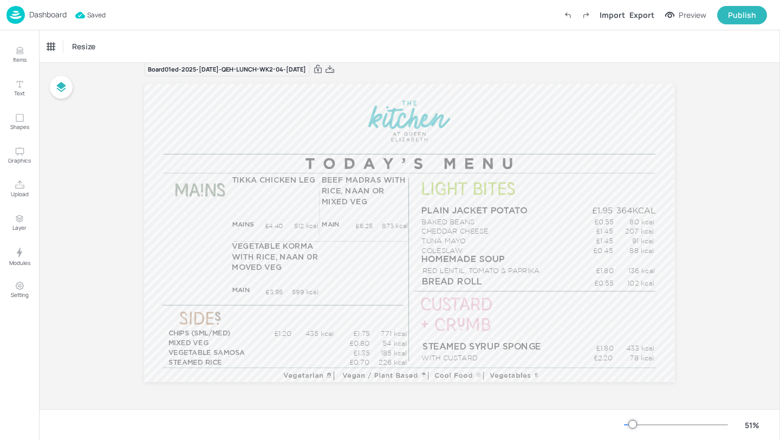
click at [57, 18] on p "Dashboard" at bounding box center [47, 15] width 37 height 8
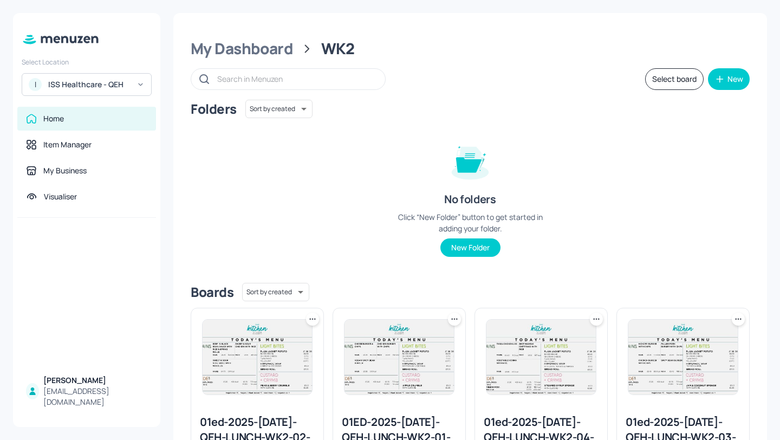
click at [92, 83] on div "ISS Healthcare - QEH" at bounding box center [89, 84] width 82 height 11
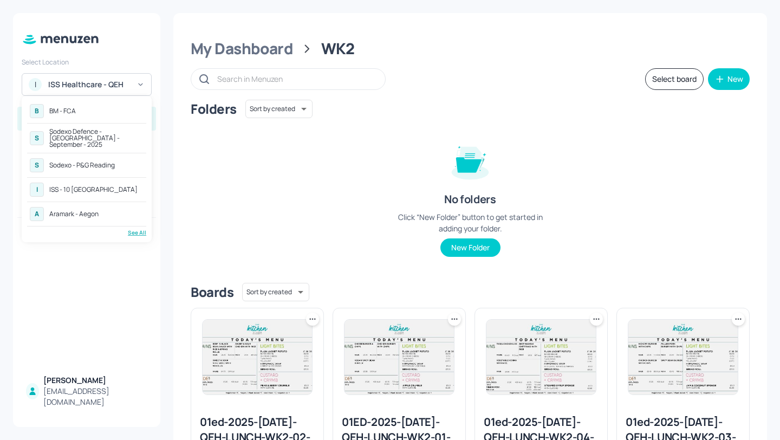
click at [128, 180] on div "I ISS - 10 South Collonade" at bounding box center [86, 190] width 119 height 20
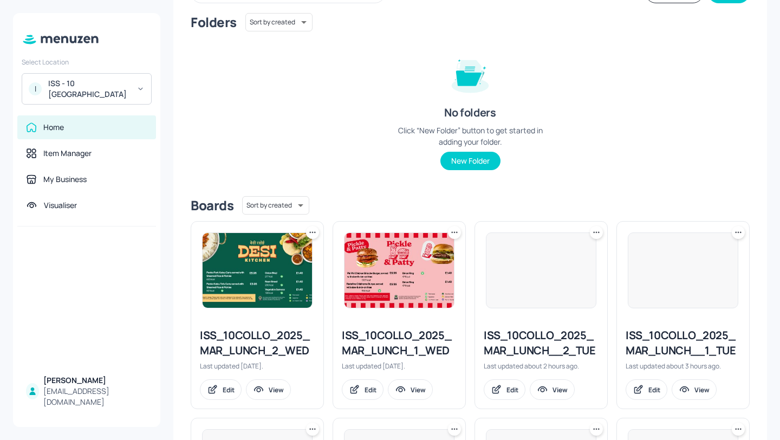
scroll to position [101, 0]
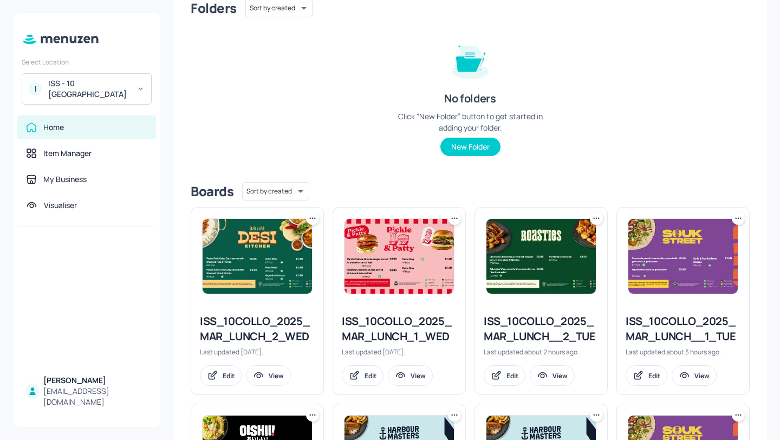
click at [433, 333] on div "ISS_10COLLO_2025_MAR_LUNCH_1_WED" at bounding box center [399, 329] width 115 height 30
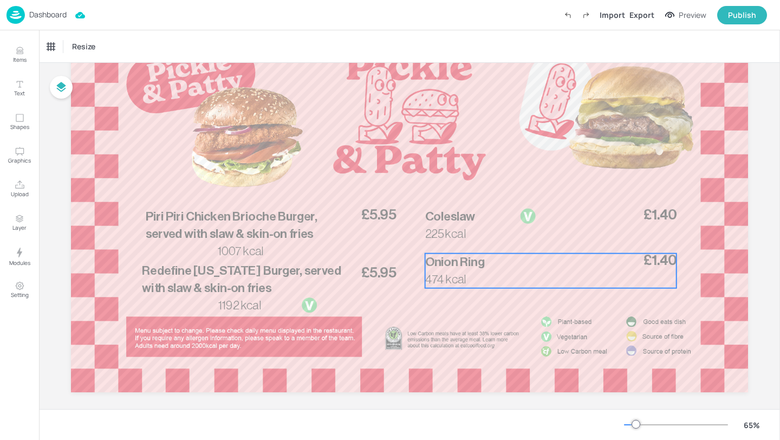
scroll to position [83, 0]
